Goal: Task Accomplishment & Management: Manage account settings

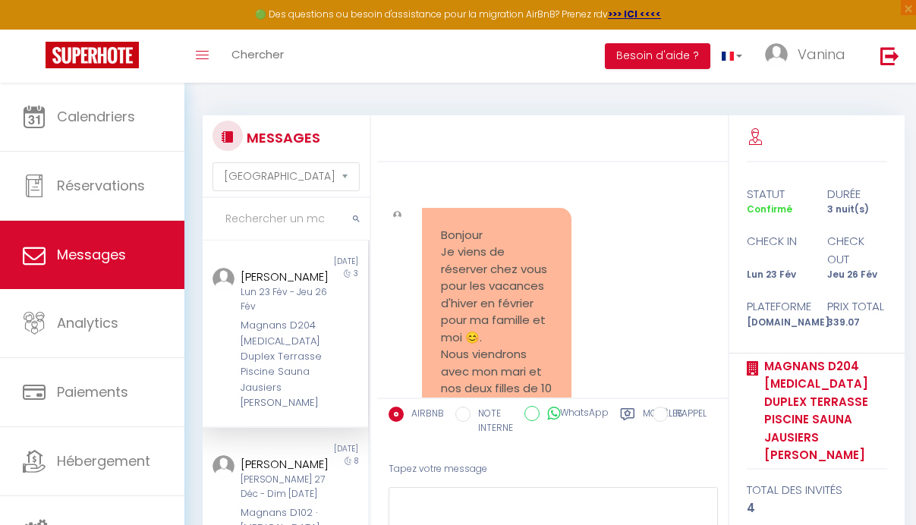
select select "message"
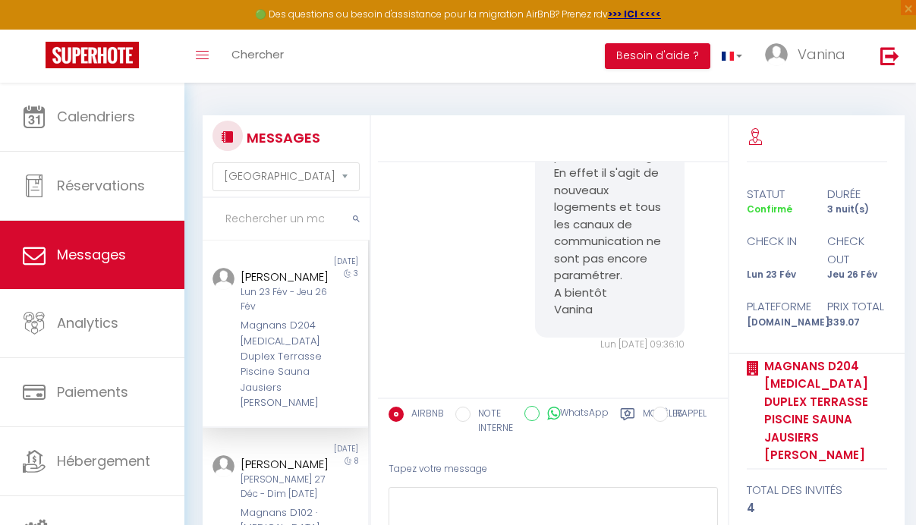
scroll to position [584, 0]
click at [788, 134] on div at bounding box center [816, 138] width 140 height 47
click at [801, 63] on span "Vanina" at bounding box center [821, 54] width 48 height 19
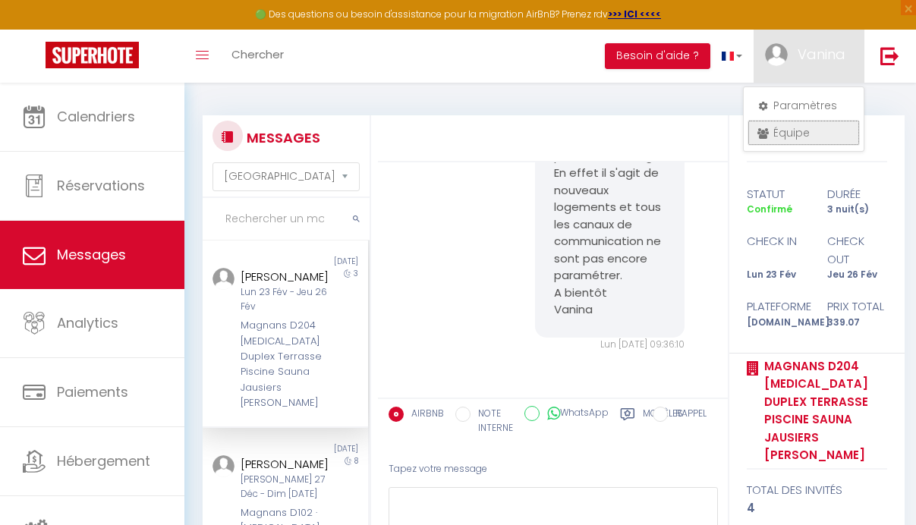
click at [797, 130] on link "Équipe" at bounding box center [803, 133] width 112 height 26
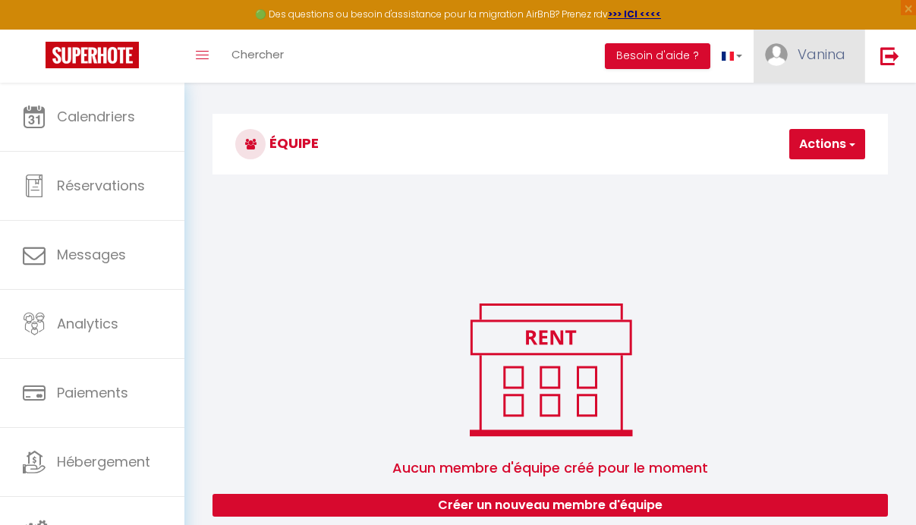
click at [808, 64] on link "Vanina" at bounding box center [808, 56] width 111 height 53
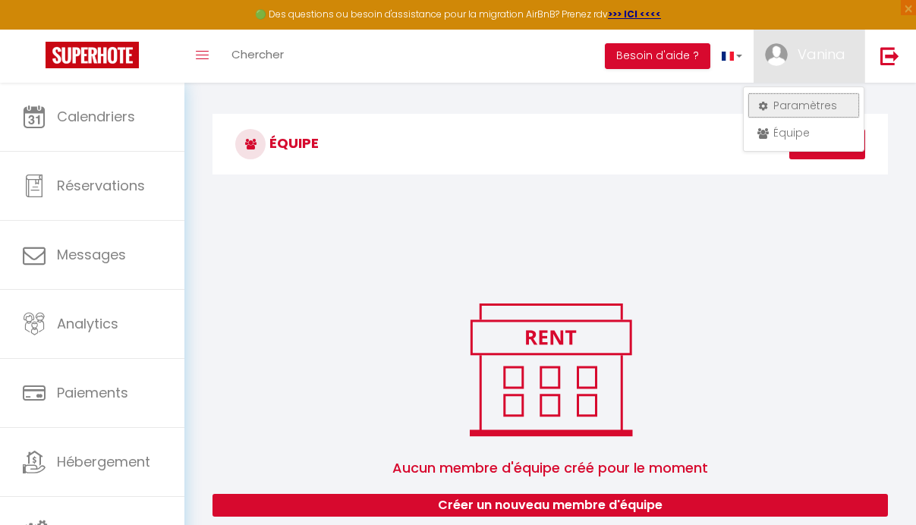
click at [795, 98] on link "Paramètres" at bounding box center [803, 106] width 112 height 26
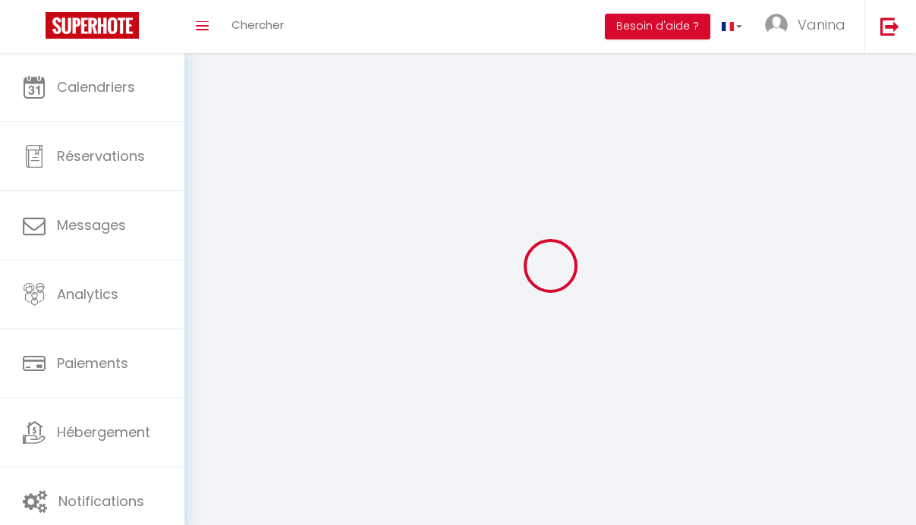
select select "fr"
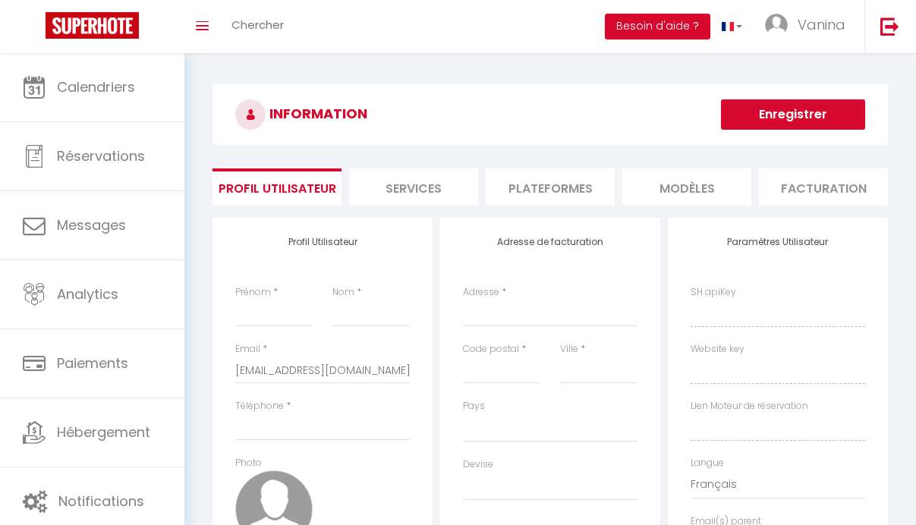
type input "Vanina"
type input "[PERSON_NAME]/EURL LANIWEN"
type input "[PHONE_NUMBER]"
type input "41 B LOT DU BACHELARD"
type input "04400"
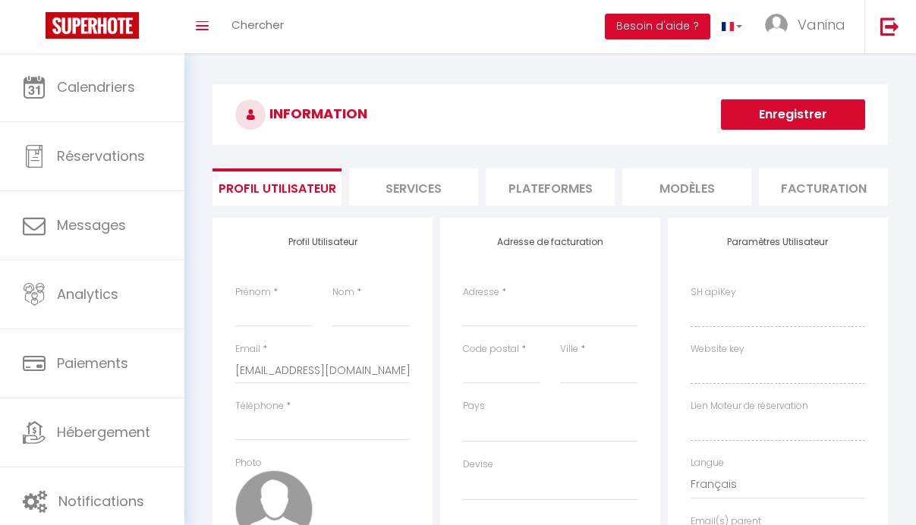
type input "UVERNET"
type input "Gr0UXlQV4tqTep9TJvxl3oHxy"
type input "OzYPoAy5zohycdQKK4SaUwLxX"
type input "[URL][DOMAIN_NAME]"
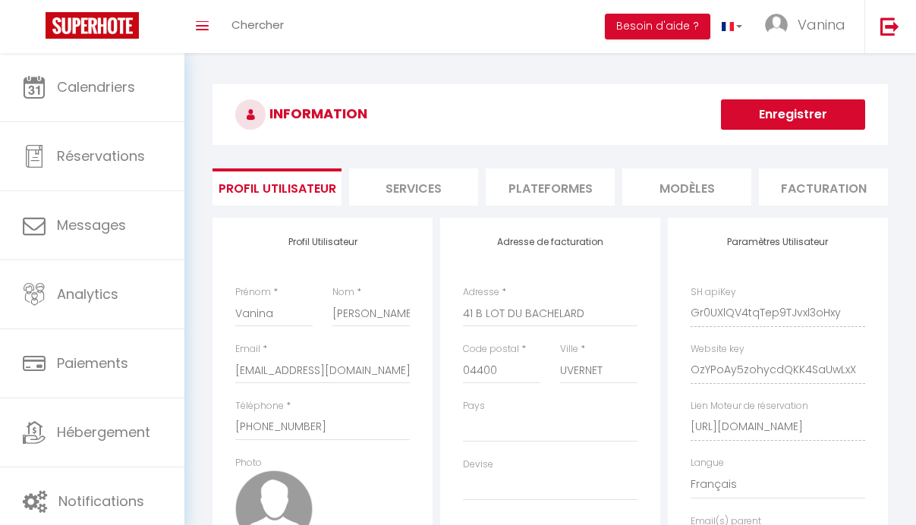
select select "1"
select select "28"
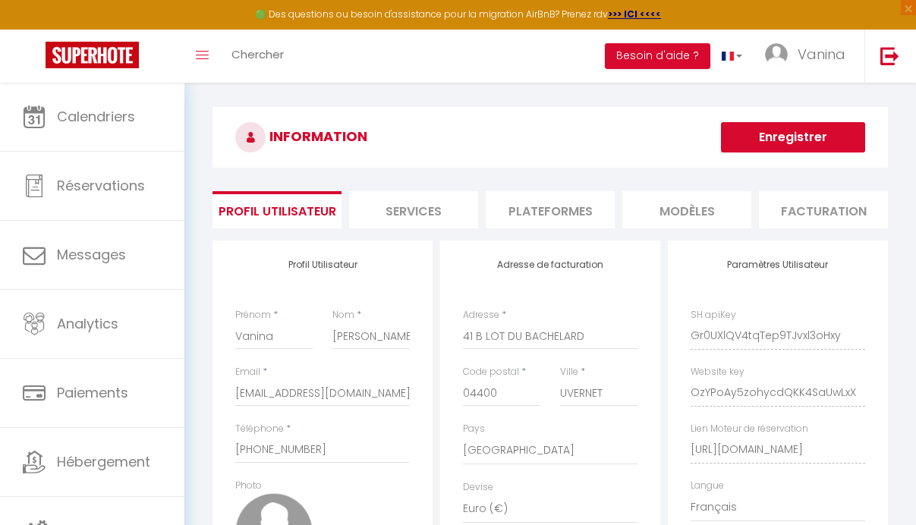
scroll to position [5, 0]
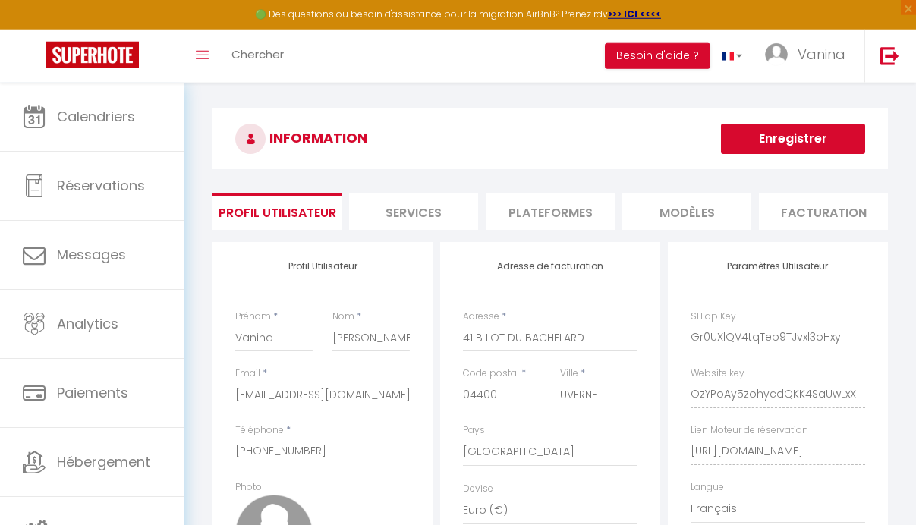
click at [415, 207] on li "Services" at bounding box center [413, 211] width 129 height 37
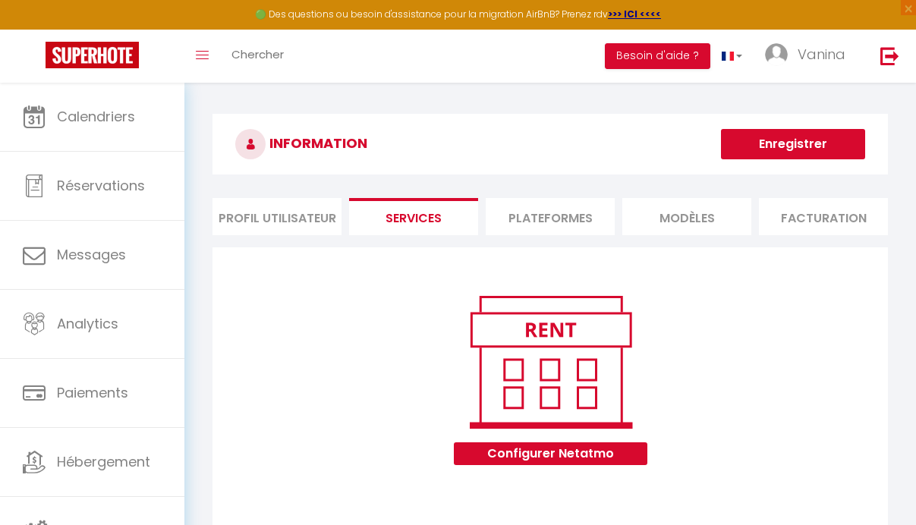
click at [548, 216] on li "Plateformes" at bounding box center [549, 216] width 129 height 37
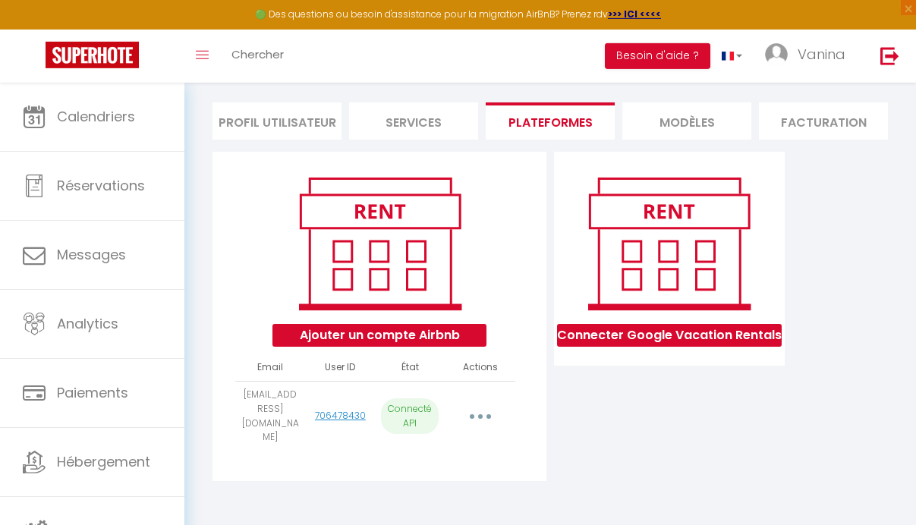
scroll to position [101, 0]
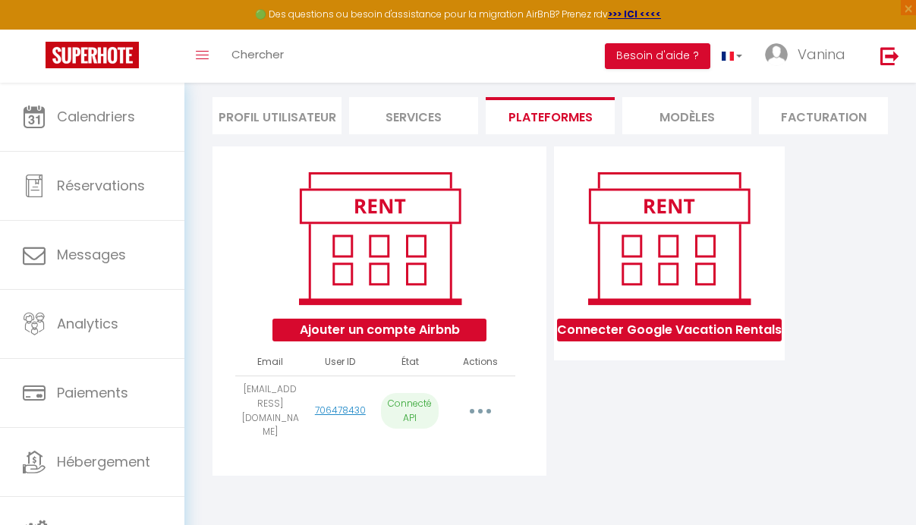
click at [707, 120] on li "MODÈLES" at bounding box center [686, 115] width 129 height 37
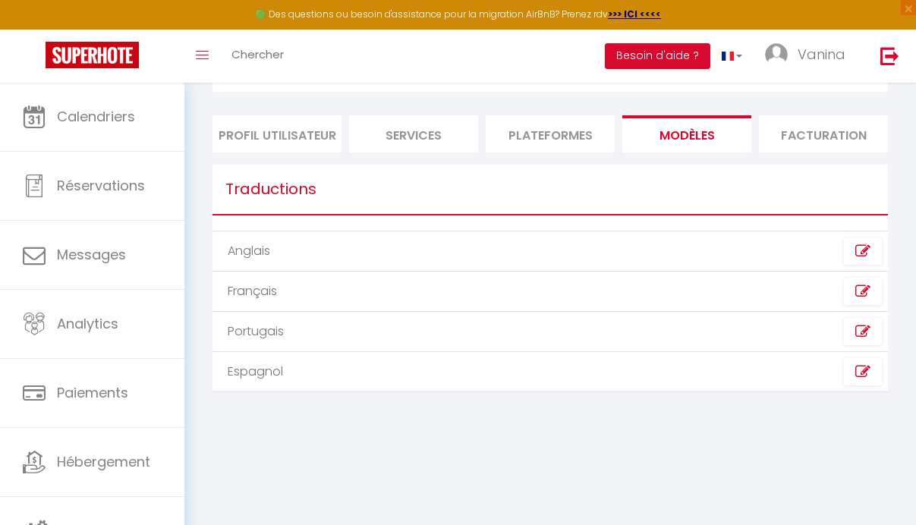
scroll to position [82, 0]
click at [859, 298] on icon at bounding box center [862, 291] width 15 height 15
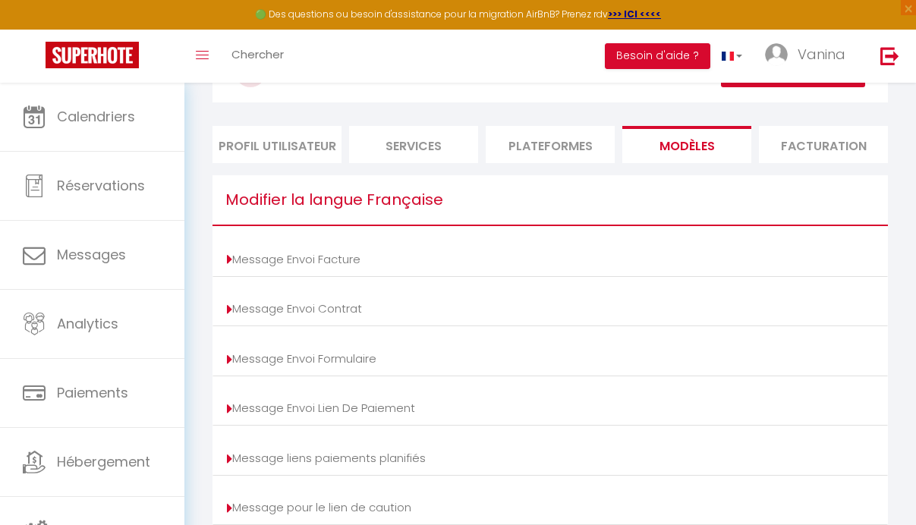
scroll to position [69, 0]
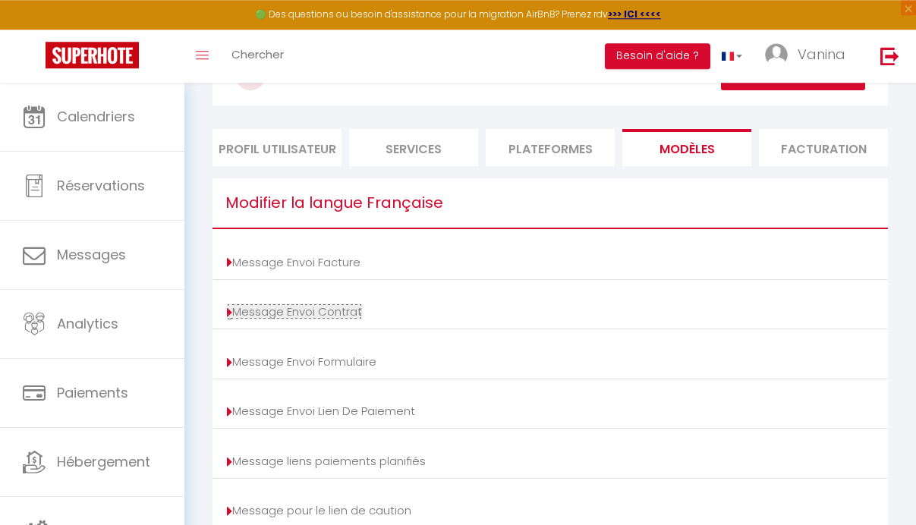
click at [360, 319] on link "Message Envoi Contrat" at bounding box center [294, 311] width 135 height 16
type input "Votre contrat [BOOKING:ID] - [RENTAL:NAME]"
type textarea "Bonjour, Nous vous invitons à cliquer sur le lien suivant pour signer votre con…"
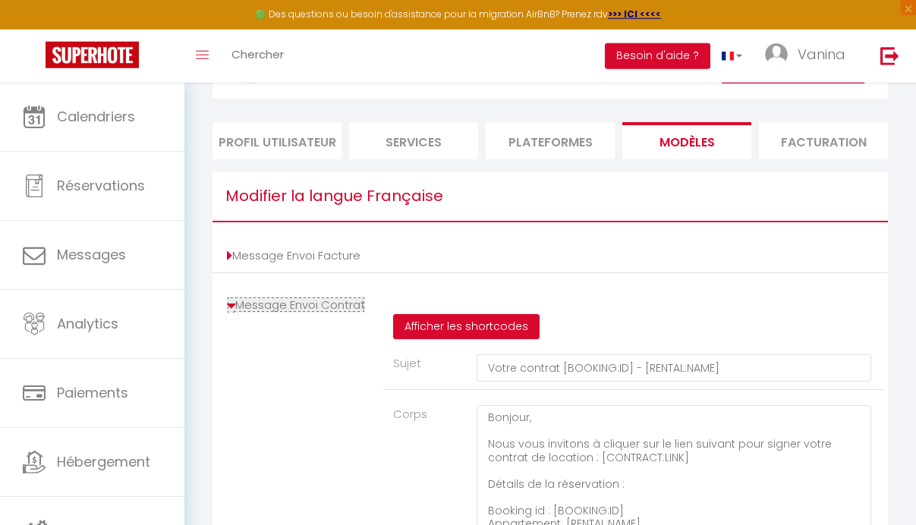
scroll to position [0, 0]
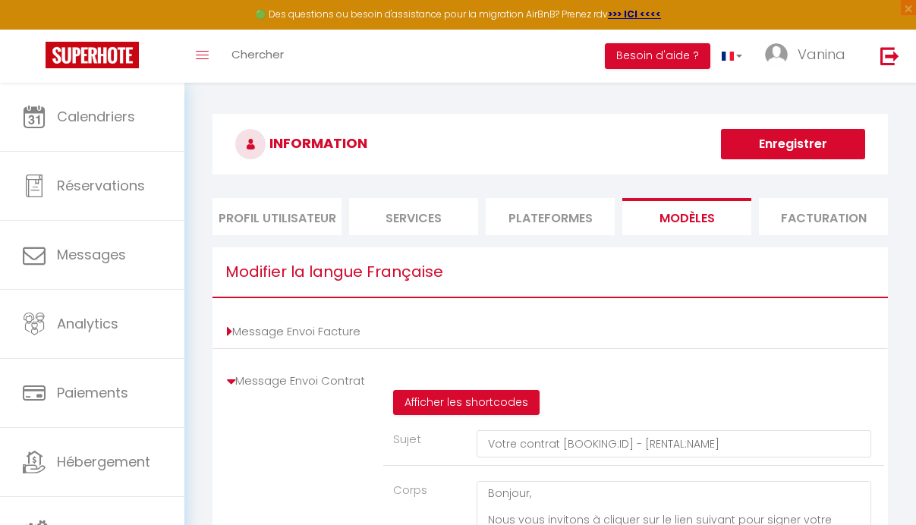
click at [807, 210] on li "Facturation" at bounding box center [823, 216] width 129 height 37
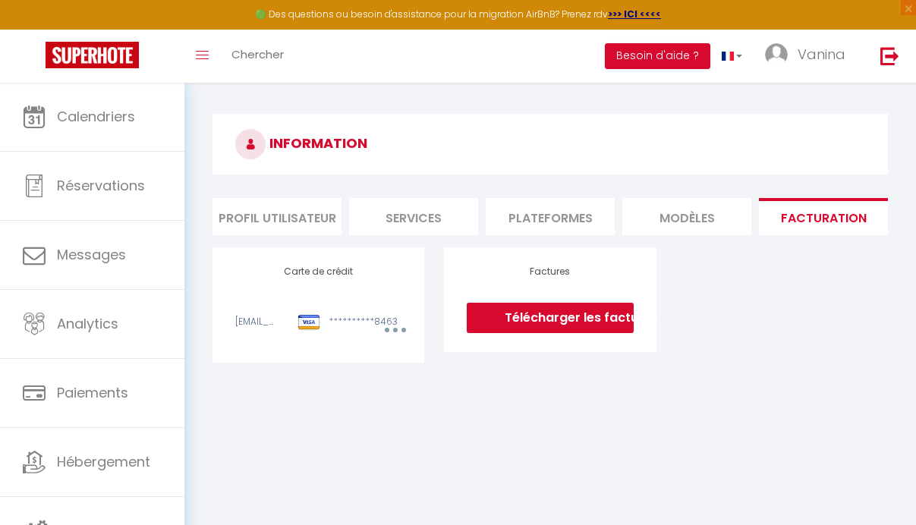
click at [555, 333] on link "Télécharger les factures" at bounding box center [549, 318] width 166 height 30
